Goal: Task Accomplishment & Management: Use online tool/utility

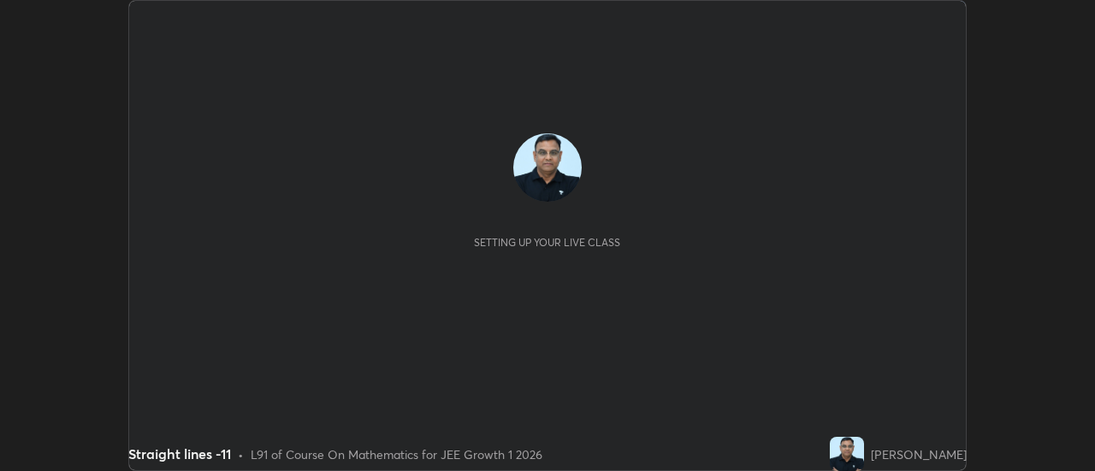
scroll to position [471, 1094]
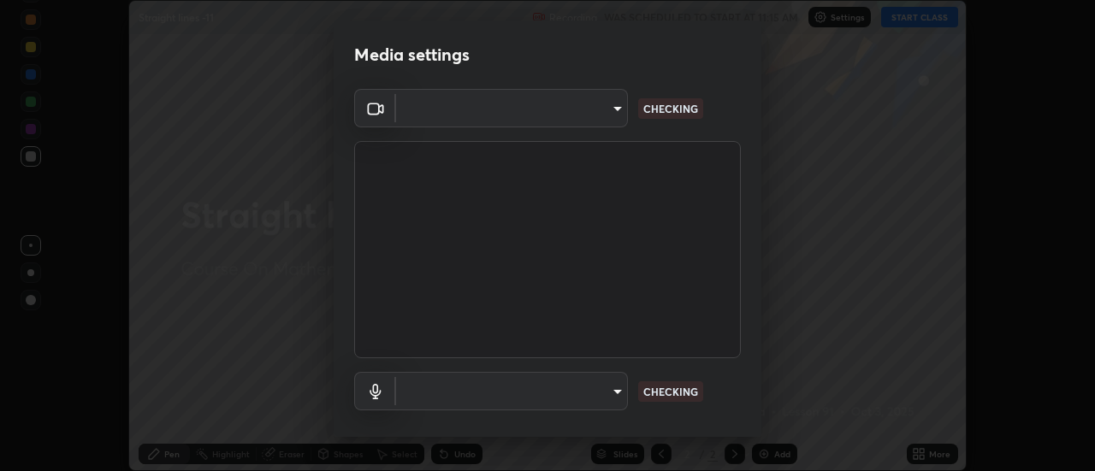
type input "c4401408a52d40c38515236f221603e9a854b9d3f030f2e841847d71f832acc5"
type input "communications"
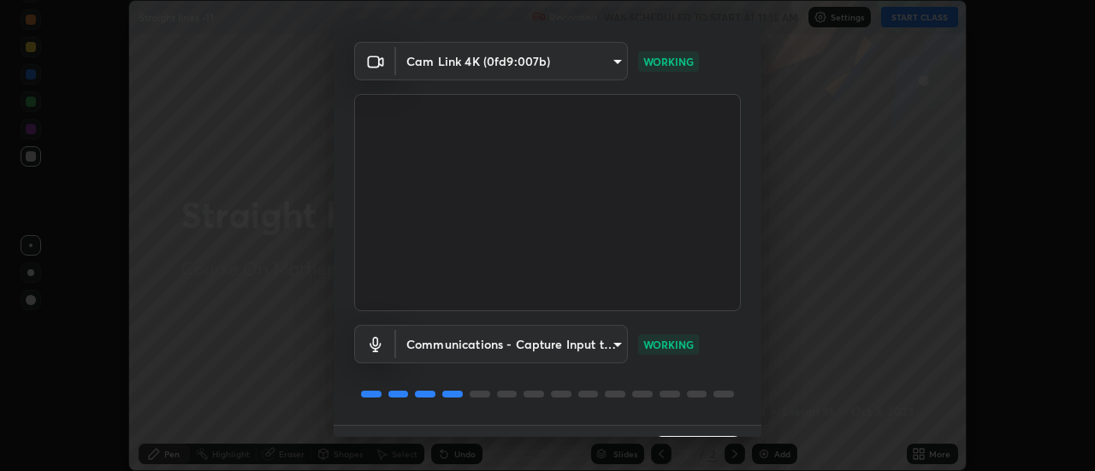
scroll to position [90, 0]
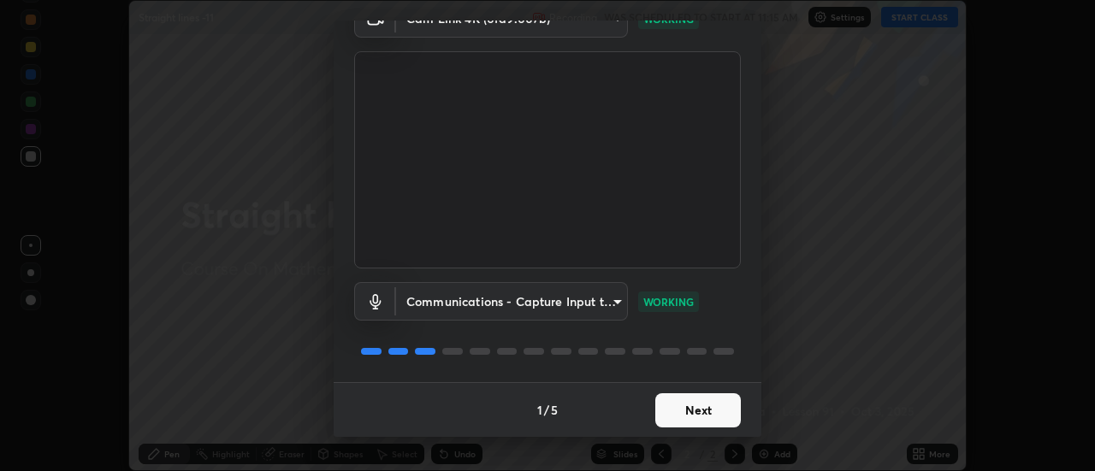
click at [721, 405] on button "Next" at bounding box center [698, 410] width 86 height 34
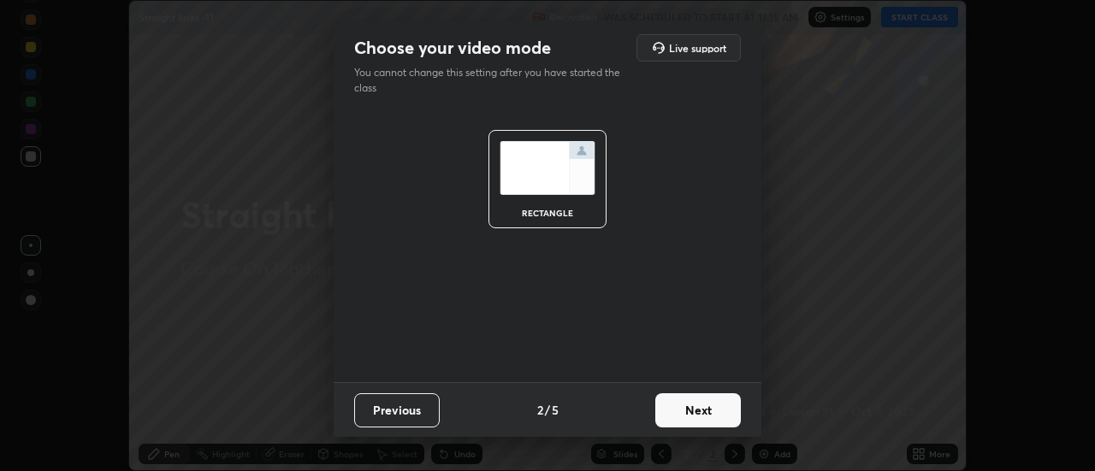
click at [730, 403] on button "Next" at bounding box center [698, 410] width 86 height 34
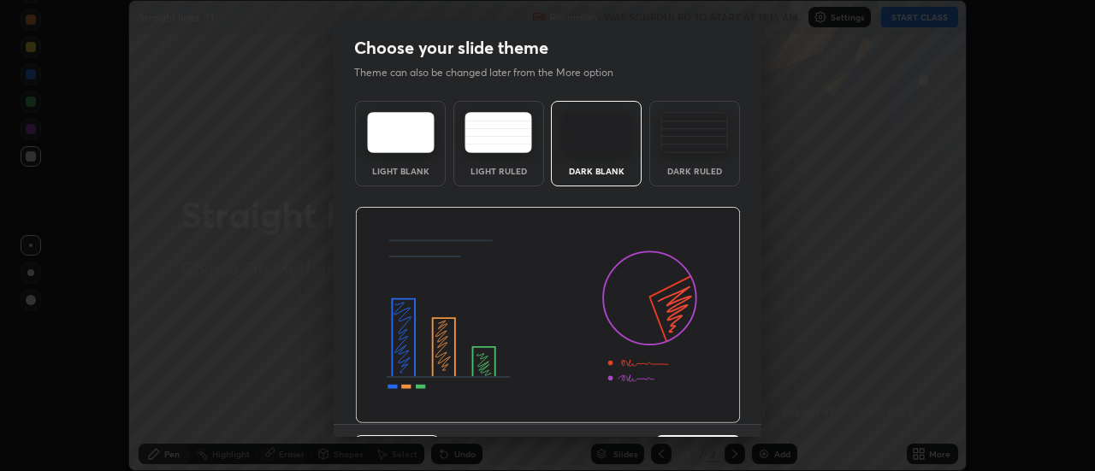
scroll to position [42, 0]
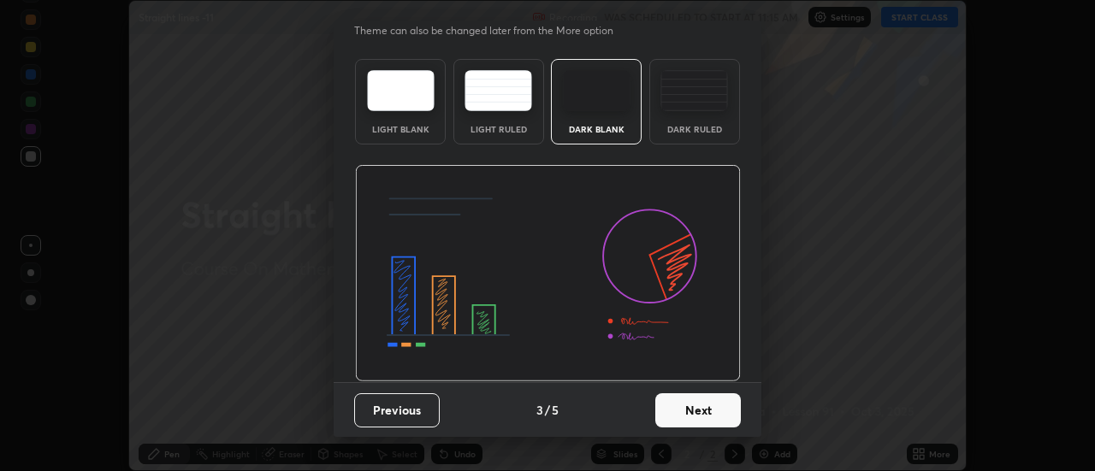
click at [709, 410] on button "Next" at bounding box center [698, 410] width 86 height 34
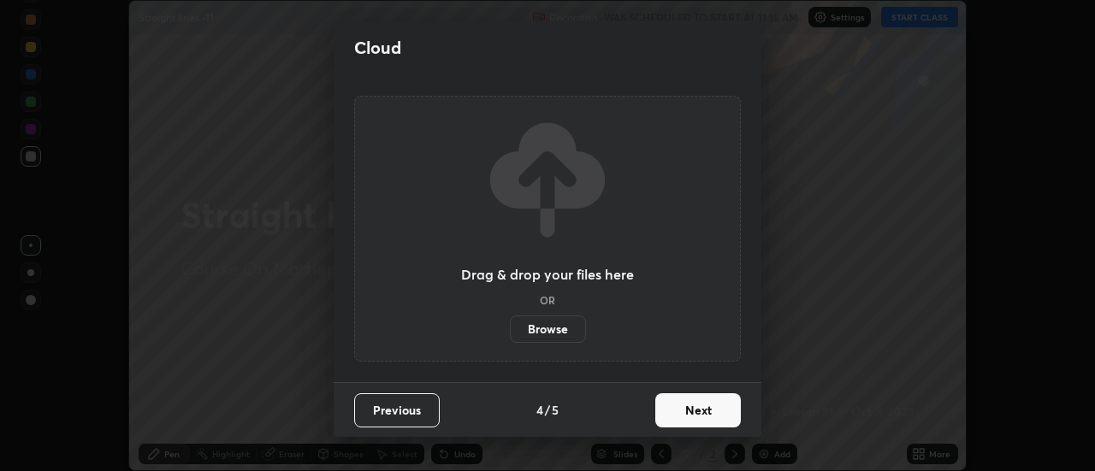
scroll to position [0, 0]
click at [720, 412] on button "Next" at bounding box center [698, 410] width 86 height 34
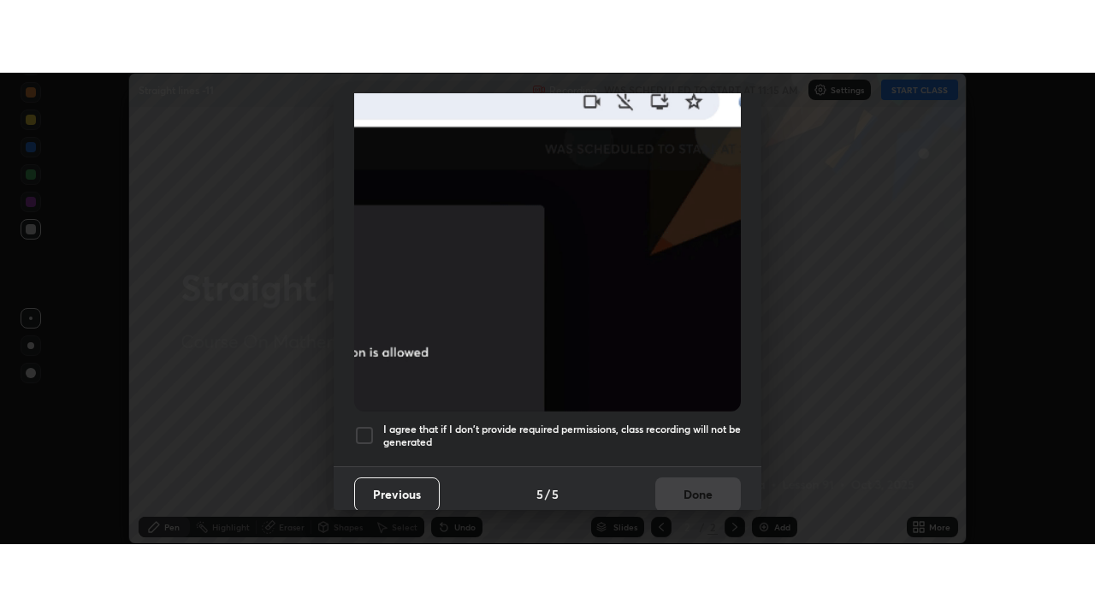
scroll to position [439, 0]
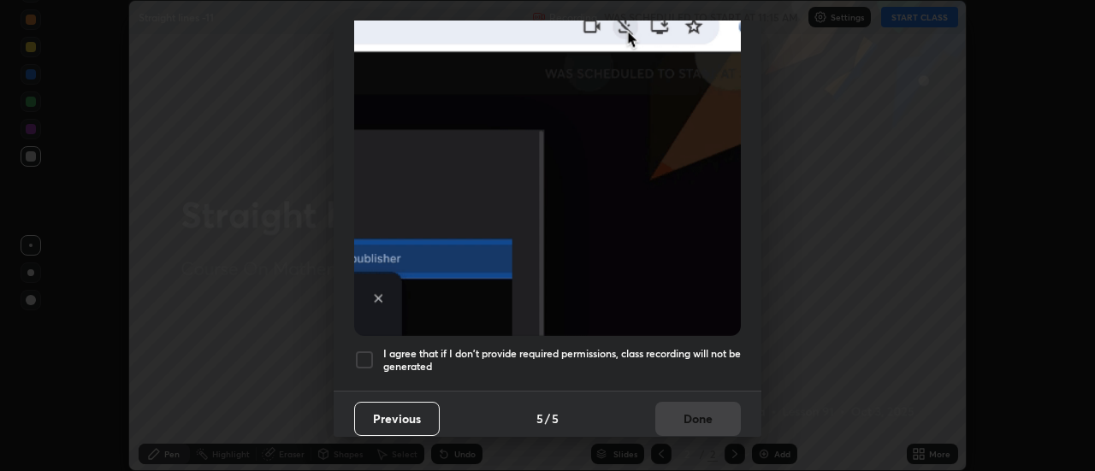
click at [357, 350] on div at bounding box center [364, 360] width 21 height 21
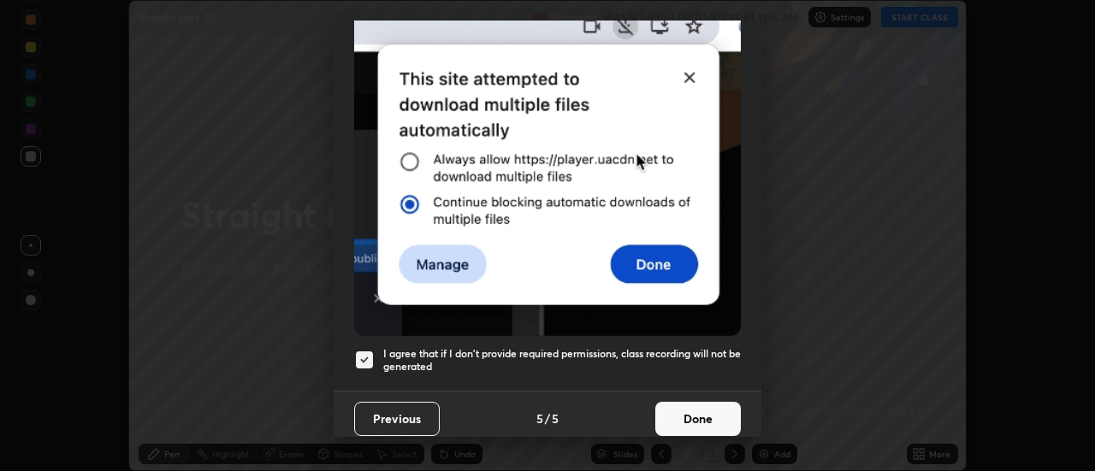
click at [688, 403] on button "Done" at bounding box center [698, 419] width 86 height 34
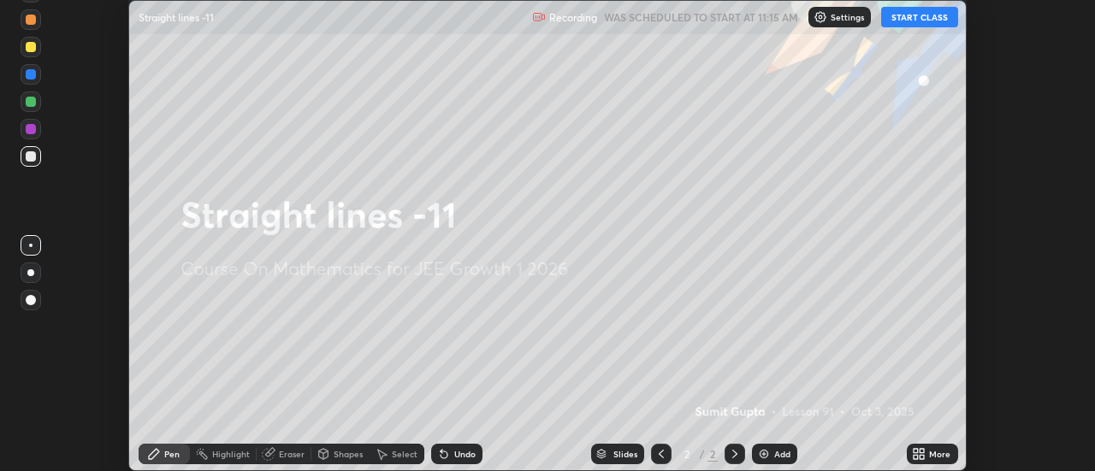
click at [772, 452] on div "Add" at bounding box center [774, 454] width 45 height 21
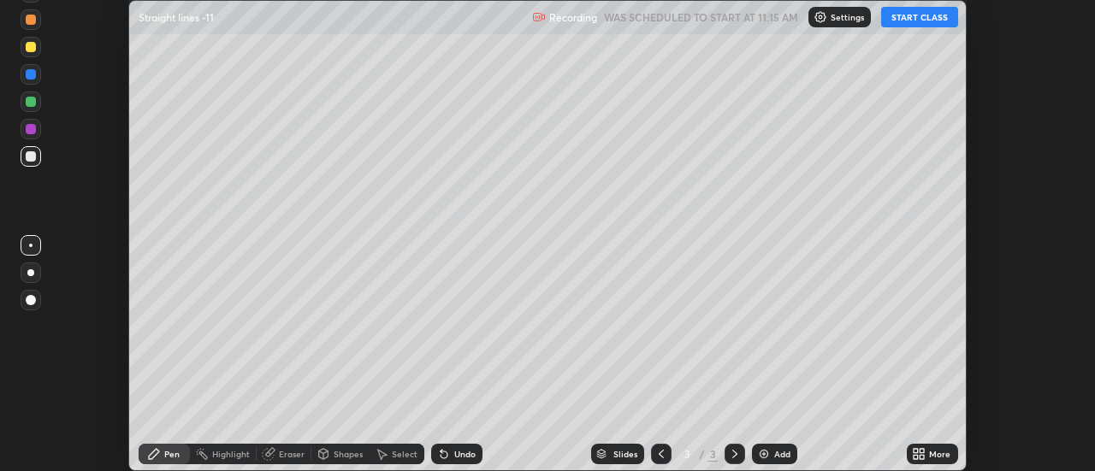
click at [936, 453] on div "More" at bounding box center [939, 454] width 21 height 9
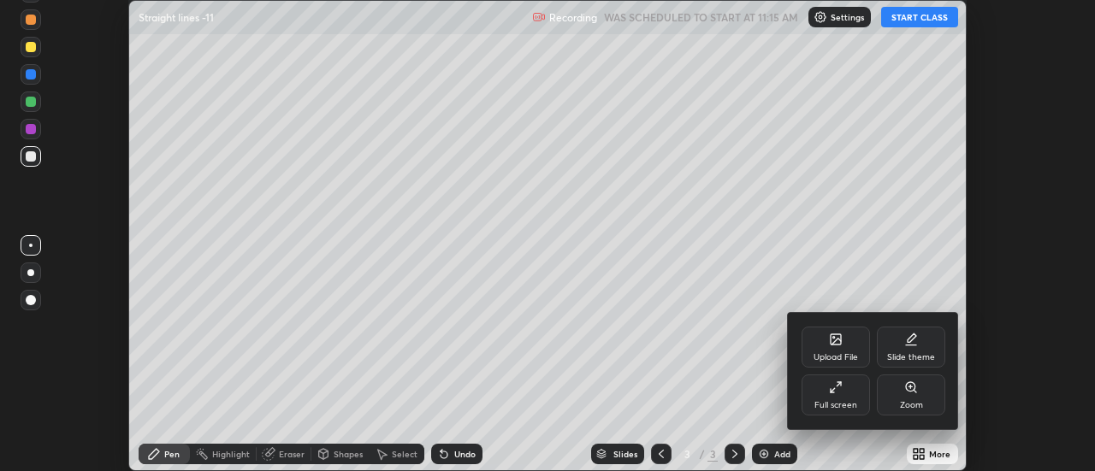
click at [848, 399] on div "Full screen" at bounding box center [835, 395] width 68 height 41
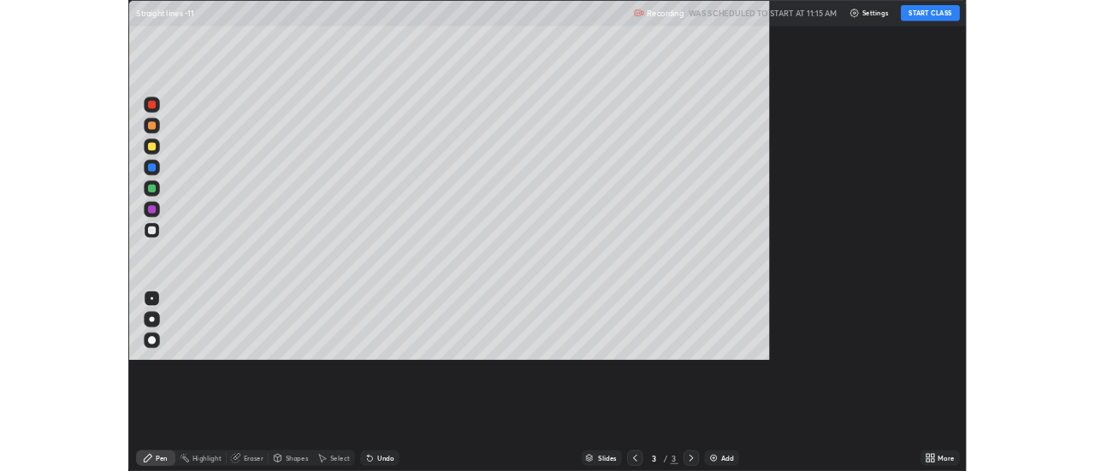
scroll to position [616, 1095]
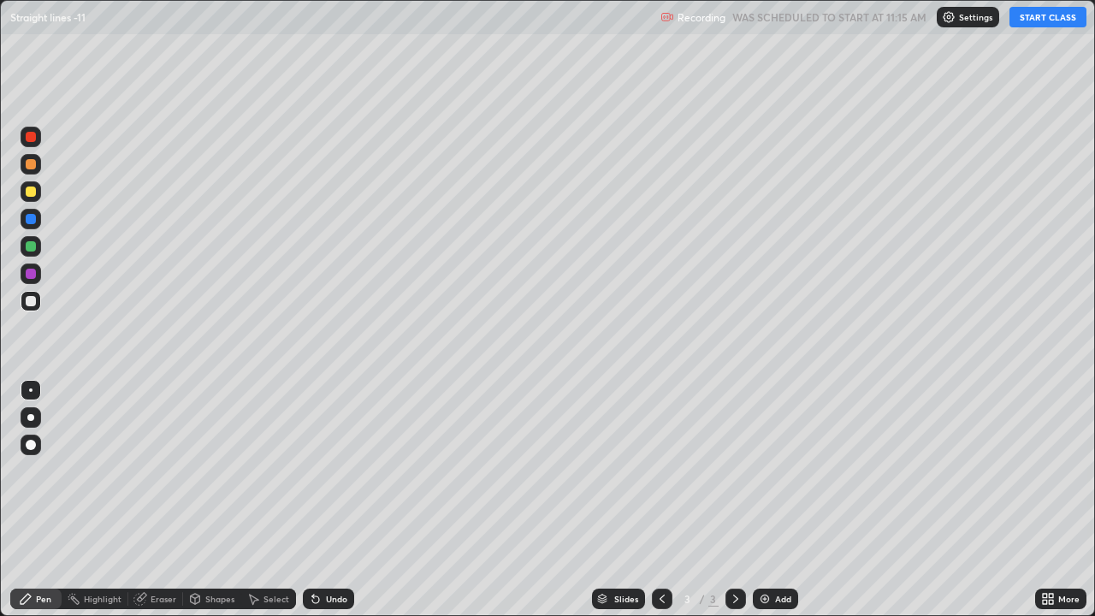
click at [1049, 18] on button "START CLASS" at bounding box center [1047, 17] width 77 height 21
click at [338, 470] on div "Undo" at bounding box center [336, 598] width 21 height 9
click at [344, 470] on div "Undo" at bounding box center [328, 598] width 51 height 21
click at [343, 470] on div "Undo" at bounding box center [328, 598] width 51 height 21
click at [344, 470] on div "Undo" at bounding box center [328, 598] width 51 height 21
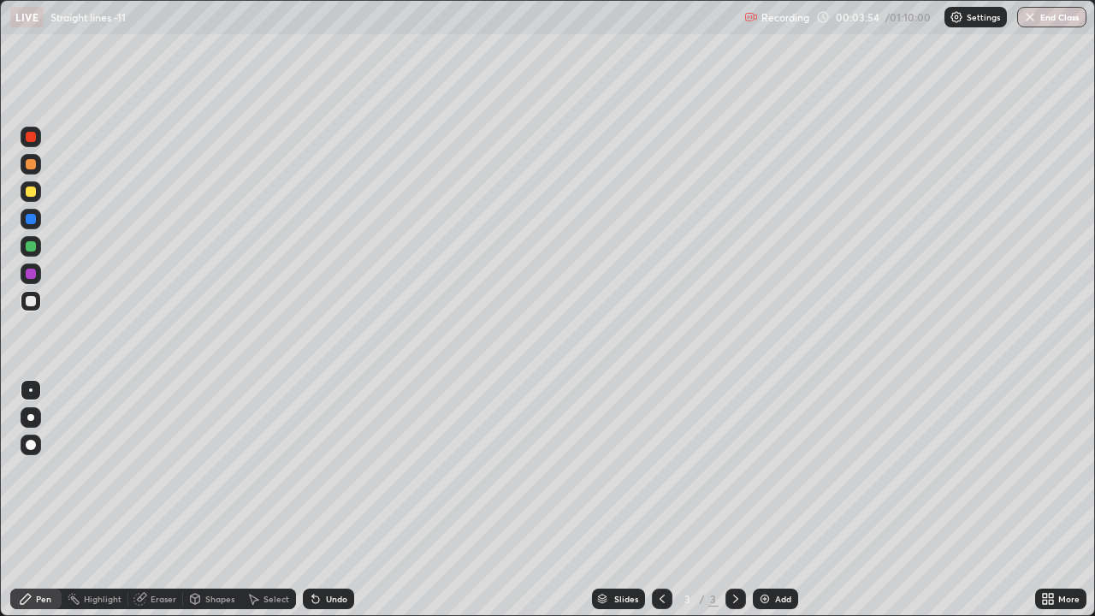
click at [346, 470] on div "Undo" at bounding box center [328, 598] width 51 height 21
click at [349, 470] on div "Undo" at bounding box center [328, 598] width 51 height 21
click at [351, 470] on div "Undo" at bounding box center [328, 598] width 51 height 21
click at [348, 470] on div "Undo" at bounding box center [328, 598] width 51 height 21
click at [349, 470] on div "Undo" at bounding box center [328, 598] width 51 height 21
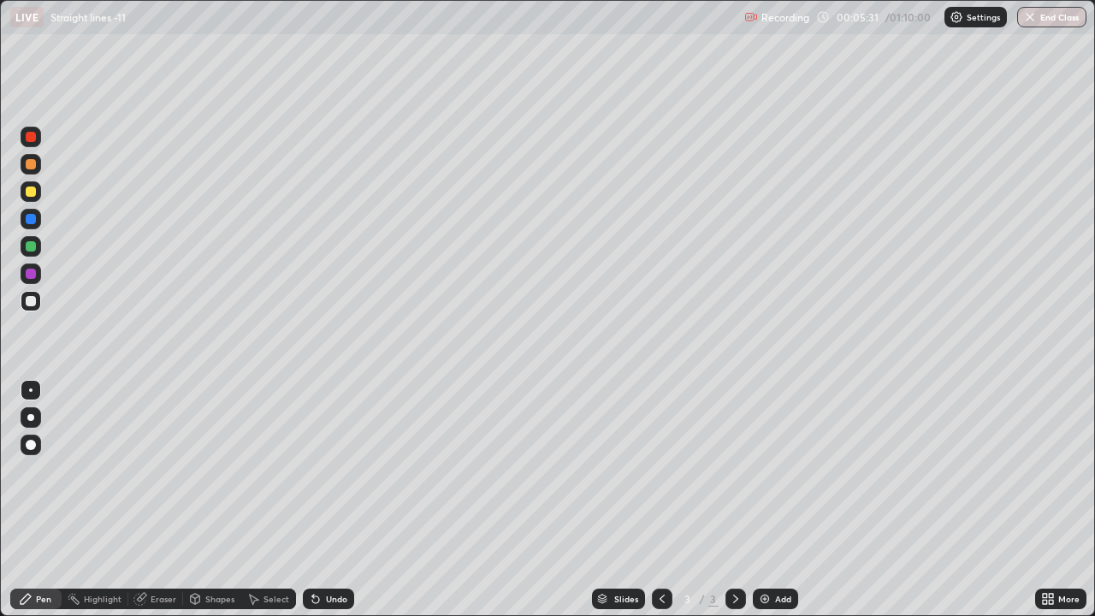
click at [770, 470] on img at bounding box center [765, 599] width 14 height 14
click at [780, 470] on div "Add" at bounding box center [783, 598] width 16 height 9
click at [269, 470] on div "Select" at bounding box center [276, 598] width 26 height 9
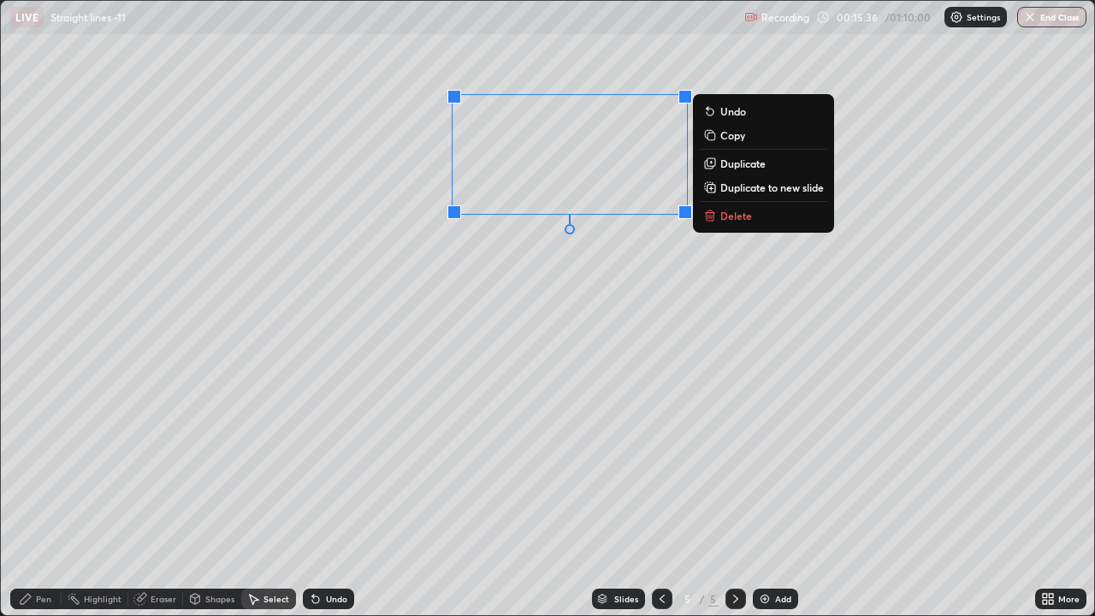
click at [748, 211] on p "Delete" at bounding box center [736, 216] width 32 height 14
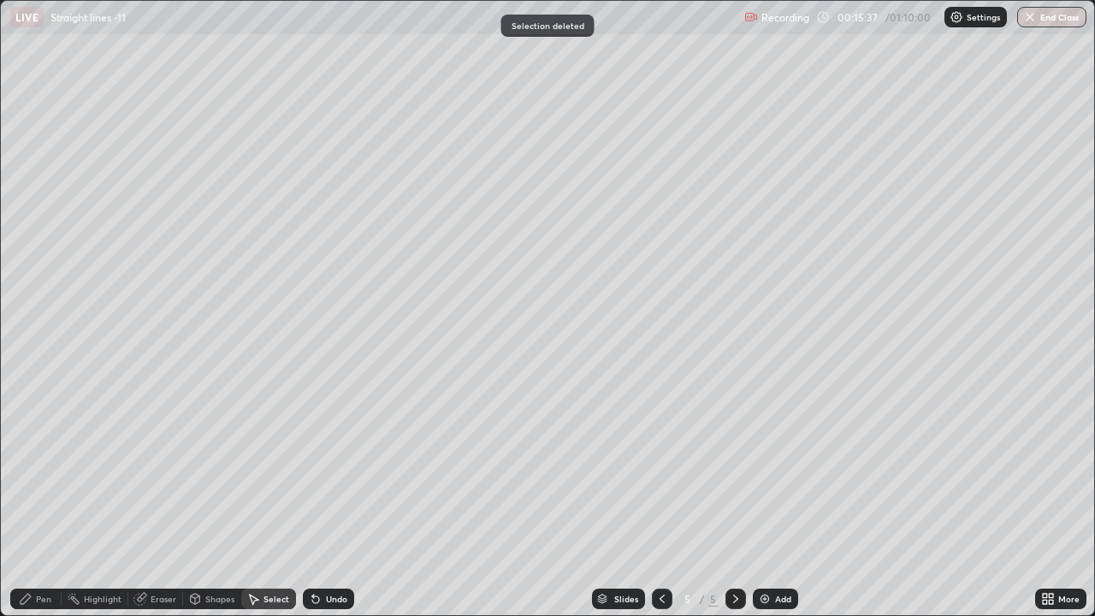
click at [38, 470] on div "Pen" at bounding box center [43, 598] width 15 height 9
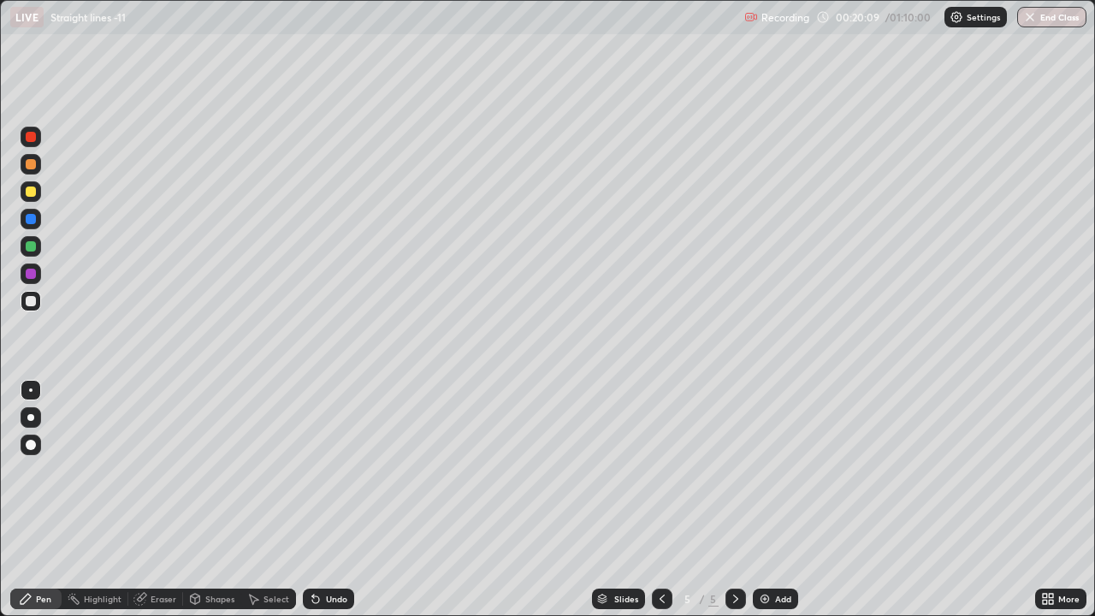
click at [771, 470] on div "Add" at bounding box center [775, 598] width 45 height 21
click at [768, 470] on img at bounding box center [765, 599] width 14 height 14
click at [162, 470] on div "Eraser" at bounding box center [164, 598] width 26 height 9
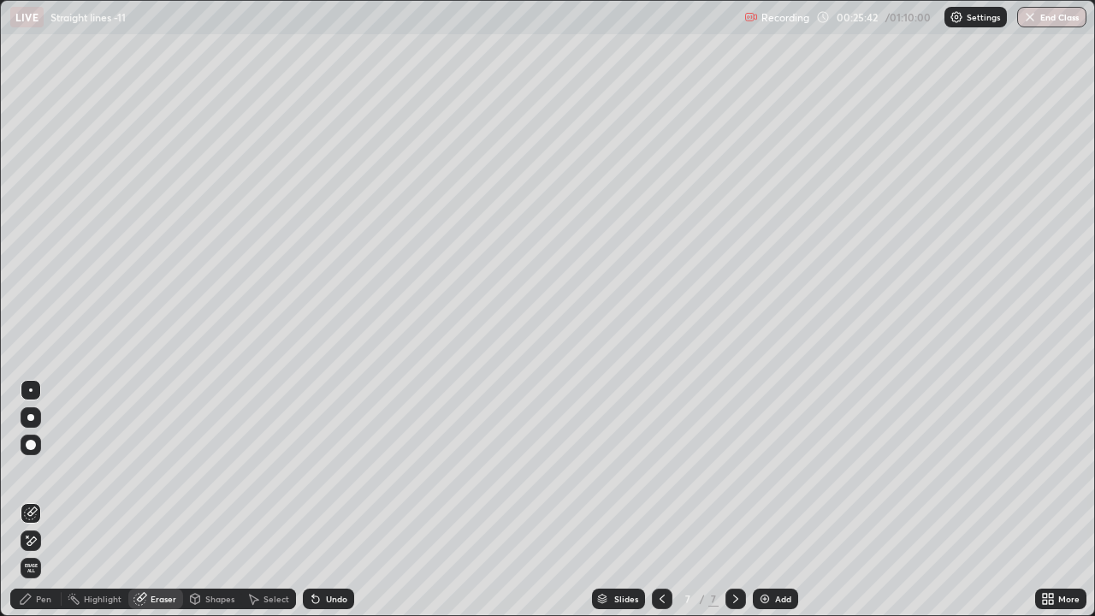
click at [41, 470] on div "Pen" at bounding box center [43, 598] width 15 height 9
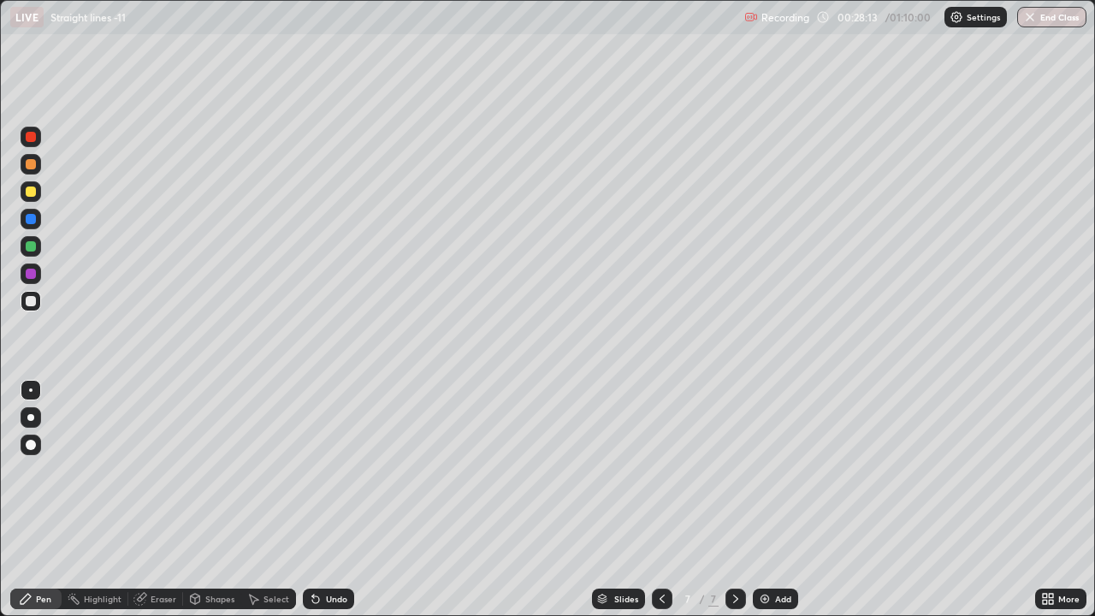
click at [173, 470] on div "Eraser" at bounding box center [164, 598] width 26 height 9
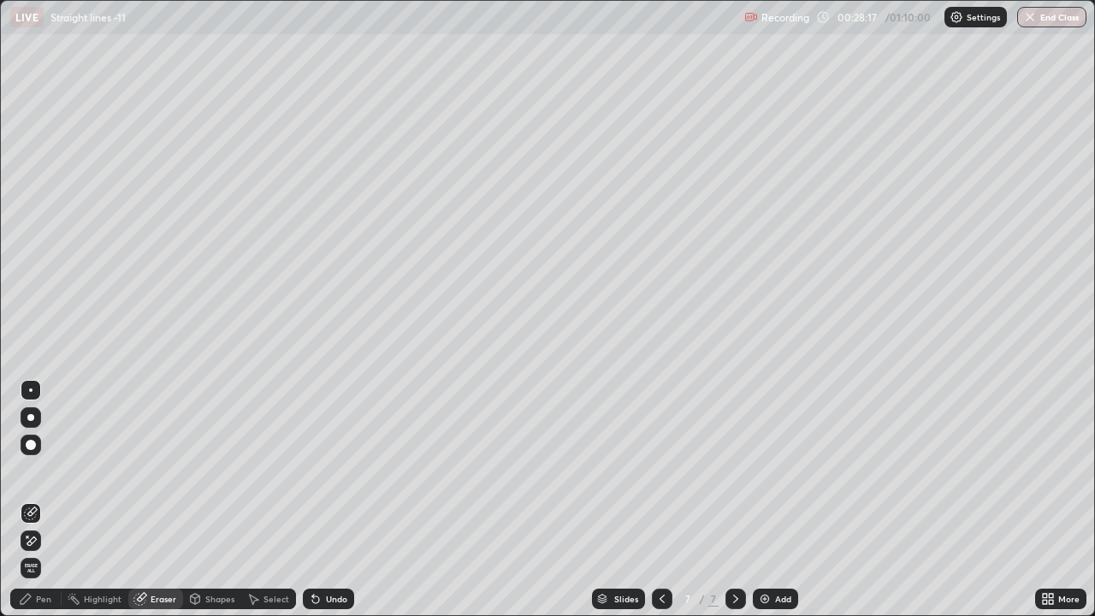
click at [46, 470] on div "Pen" at bounding box center [43, 598] width 15 height 9
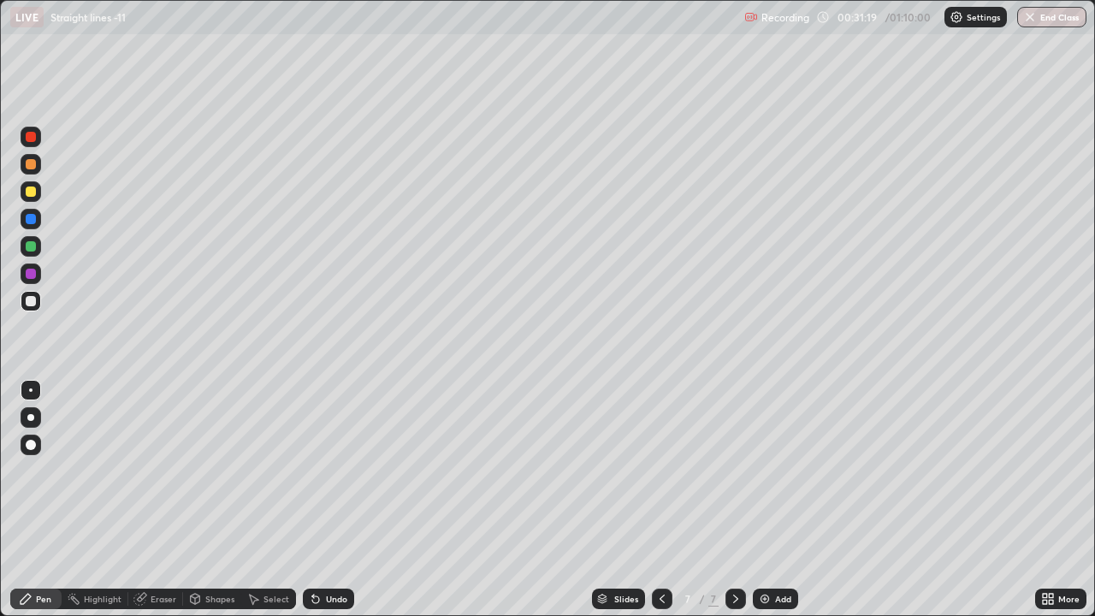
click at [775, 470] on div "Add" at bounding box center [783, 598] width 16 height 9
click at [340, 470] on div "Undo" at bounding box center [336, 598] width 21 height 9
click at [334, 470] on div "Undo" at bounding box center [336, 598] width 21 height 9
click at [335, 470] on div "Undo" at bounding box center [336, 598] width 21 height 9
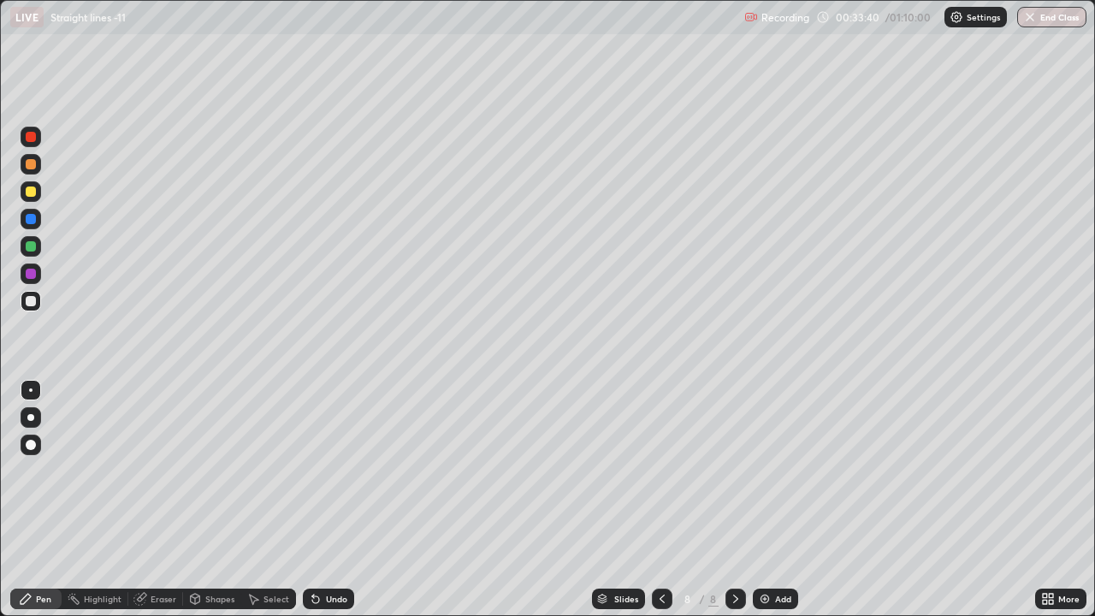
click at [342, 470] on div "Undo" at bounding box center [328, 598] width 51 height 21
click at [337, 470] on div "Undo" at bounding box center [336, 598] width 21 height 9
click at [339, 470] on div "Undo" at bounding box center [328, 598] width 51 height 21
click at [341, 470] on div "Undo" at bounding box center [336, 598] width 21 height 9
click at [346, 470] on div "Undo" at bounding box center [328, 598] width 51 height 21
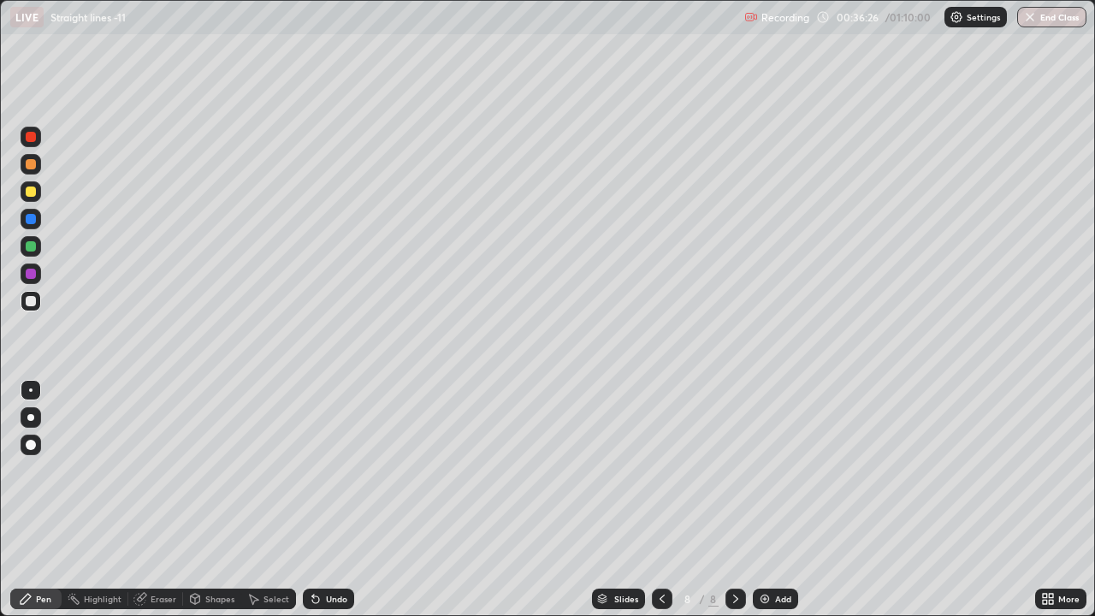
click at [344, 470] on div "Undo" at bounding box center [336, 598] width 21 height 9
click at [340, 470] on div "Undo" at bounding box center [336, 598] width 21 height 9
click at [343, 470] on div "Undo" at bounding box center [328, 598] width 51 height 21
click at [340, 470] on div "Undo" at bounding box center [336, 598] width 21 height 9
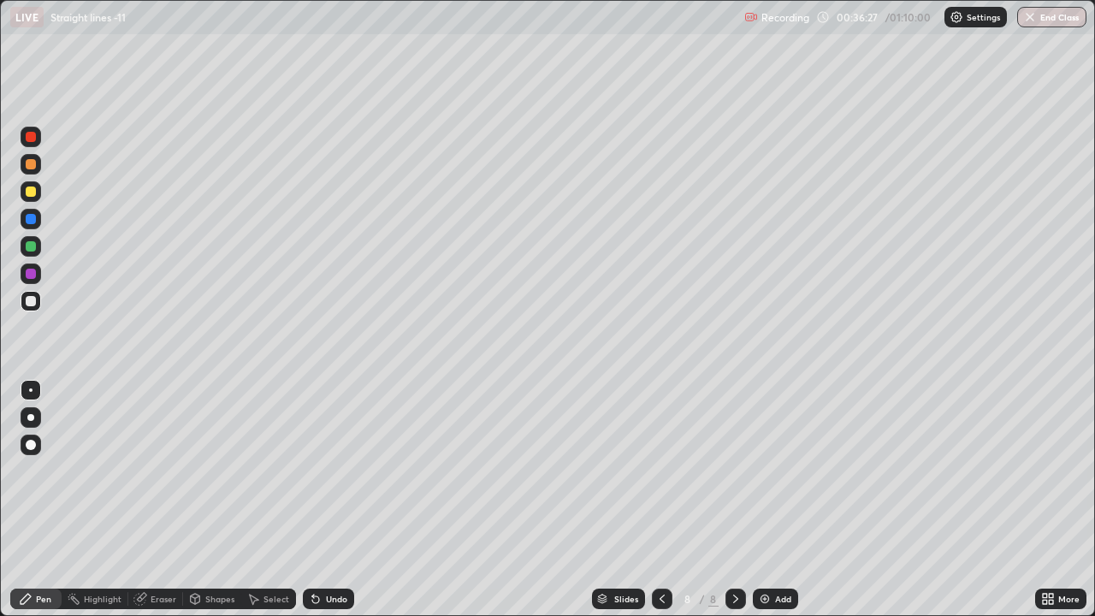
click at [341, 470] on div "Undo" at bounding box center [336, 598] width 21 height 9
click at [345, 470] on div "Undo" at bounding box center [328, 598] width 51 height 21
click at [346, 470] on div "Undo" at bounding box center [328, 598] width 51 height 21
click at [347, 470] on div "Undo" at bounding box center [328, 598] width 51 height 21
click at [346, 470] on div "Undo" at bounding box center [328, 598] width 51 height 21
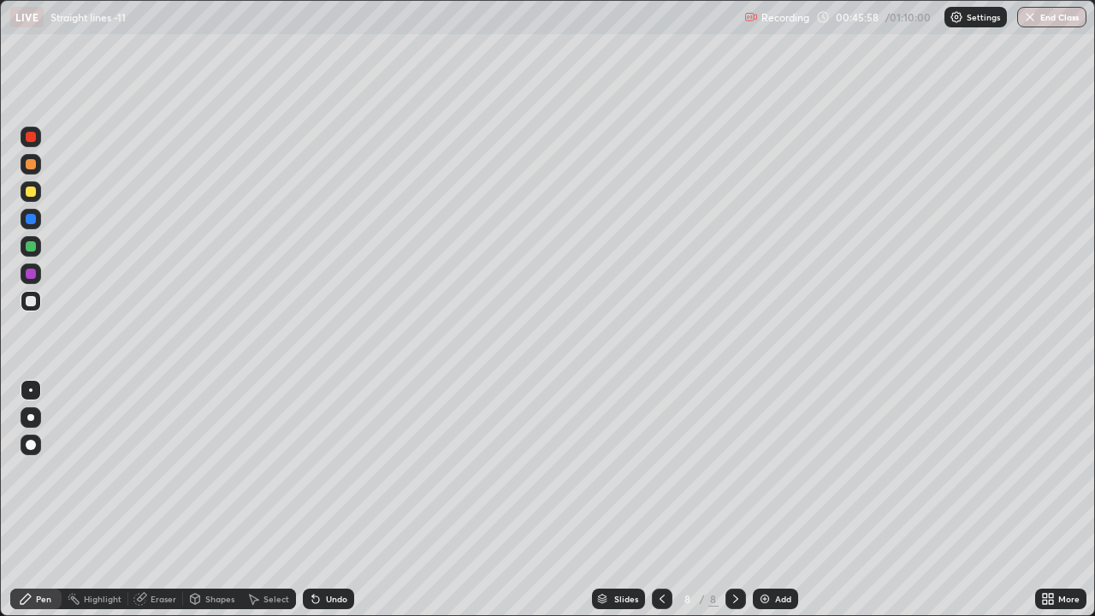
click at [780, 470] on div "Add" at bounding box center [783, 598] width 16 height 9
click at [778, 470] on div "Add" at bounding box center [783, 598] width 16 height 9
click at [776, 470] on div "Add" at bounding box center [783, 598] width 16 height 9
click at [765, 470] on img at bounding box center [765, 599] width 14 height 14
click at [781, 470] on div "Add" at bounding box center [783, 598] width 16 height 9
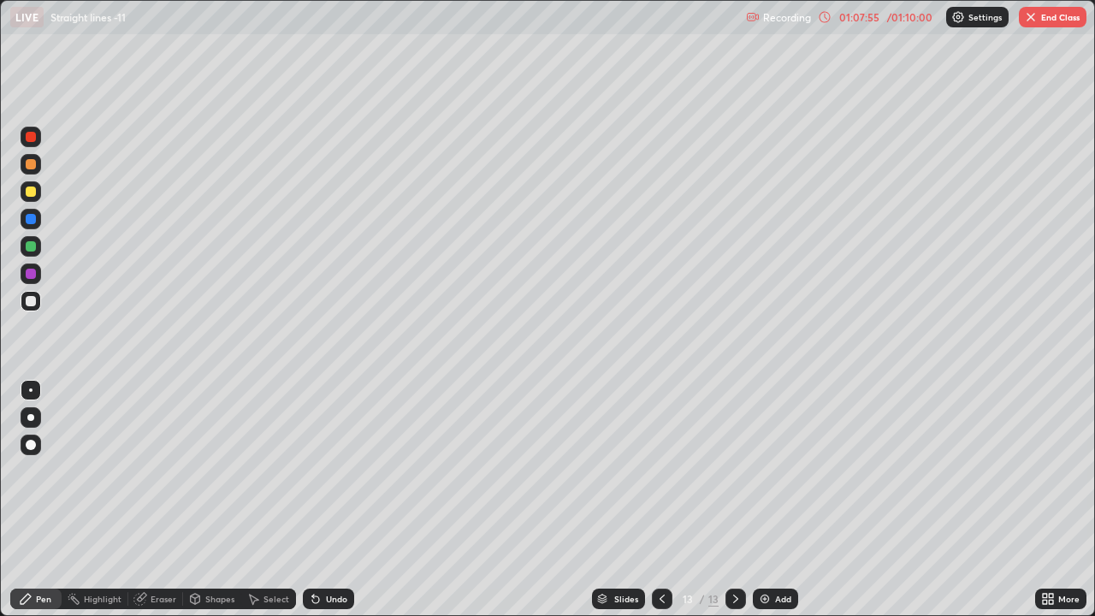
click at [334, 470] on div "Undo" at bounding box center [336, 598] width 21 height 9
click at [335, 470] on div "Undo" at bounding box center [336, 598] width 21 height 9
click at [334, 470] on div "Undo" at bounding box center [336, 598] width 21 height 9
click at [335, 470] on div "Undo" at bounding box center [336, 598] width 21 height 9
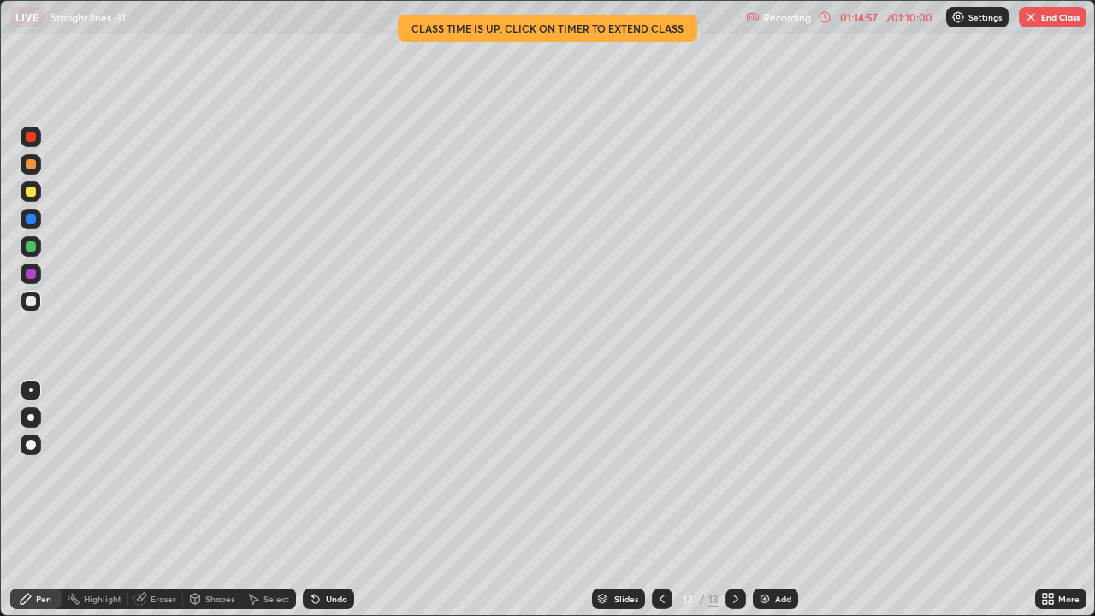
click at [1055, 19] on button "End Class" at bounding box center [1053, 17] width 68 height 21
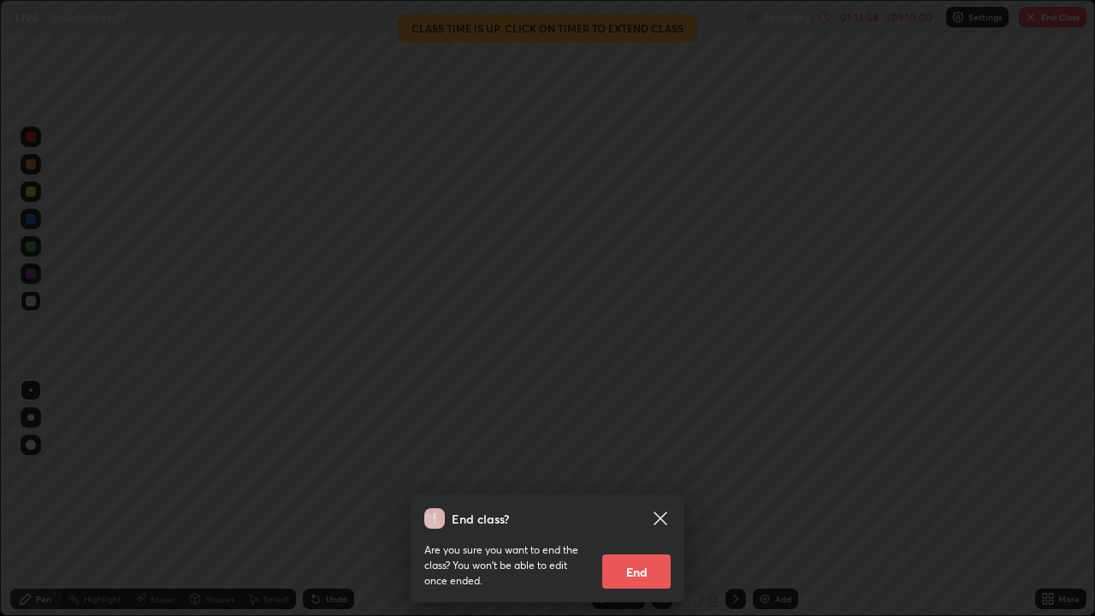
click at [641, 470] on button "End" at bounding box center [636, 571] width 68 height 34
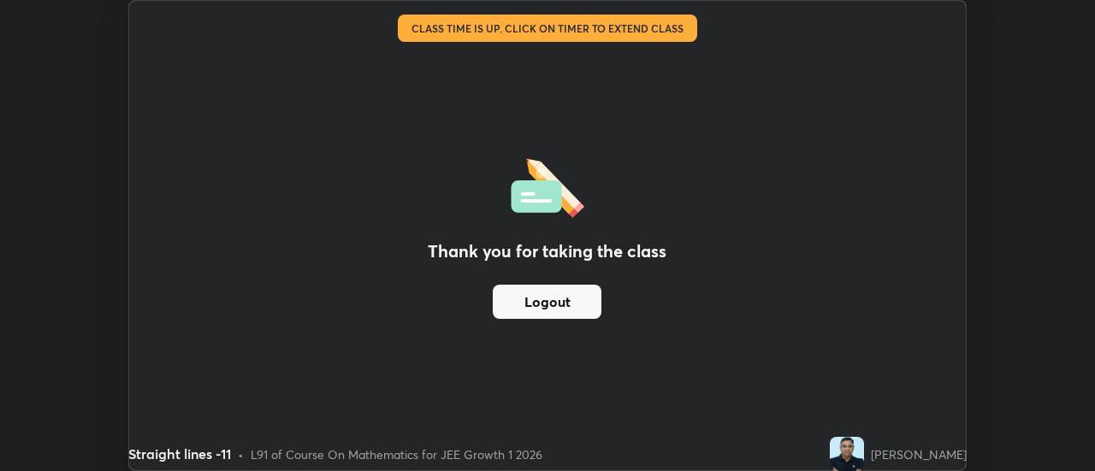
scroll to position [85054, 84431]
